Goal: Entertainment & Leisure: Consume media (video, audio)

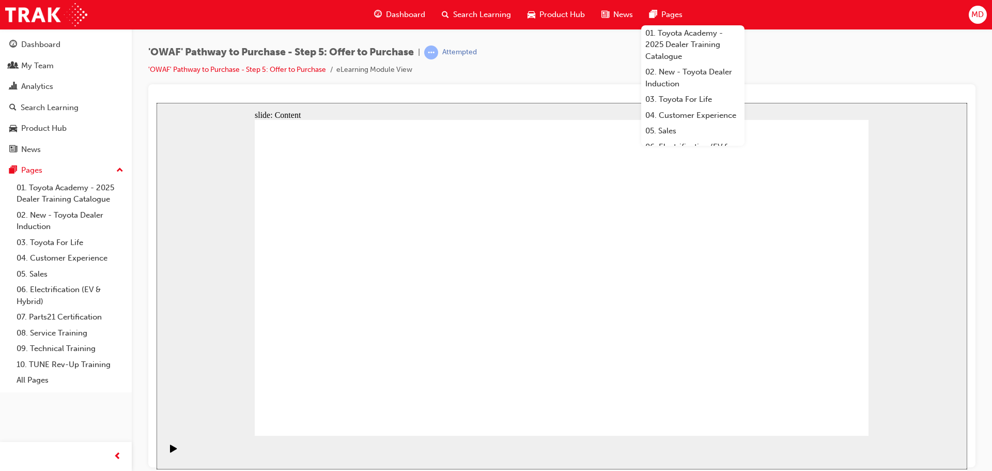
click at [170, 452] on icon "Play (Ctrl+Alt+P)" at bounding box center [173, 448] width 7 height 8
click at [170, 450] on icon "Play (Ctrl+Alt+P)" at bounding box center [173, 448] width 7 height 8
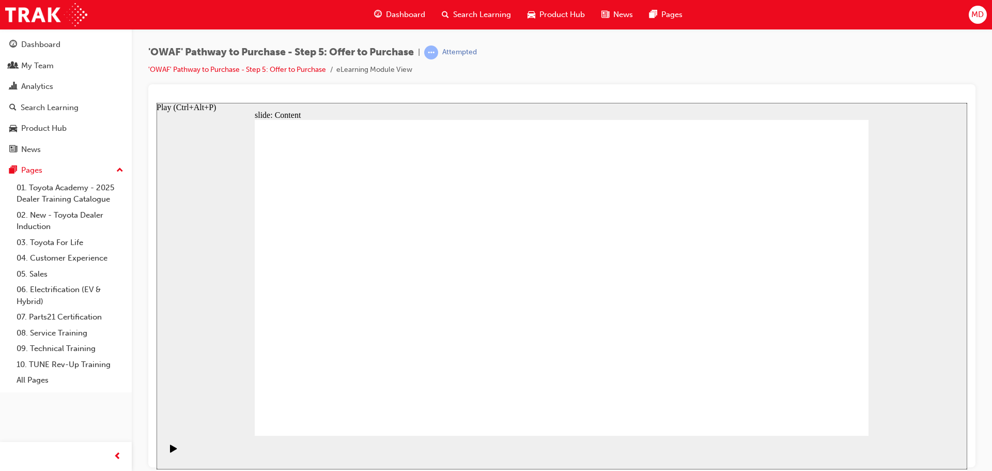
click at [165, 456] on div "Play (Ctrl+Alt+P)" at bounding box center [174, 453] width 18 height 18
click at [170, 450] on icon "Play (Ctrl+Alt+P)" at bounding box center [173, 448] width 7 height 8
